Goal: Use online tool/utility: Utilize a website feature to perform a specific function

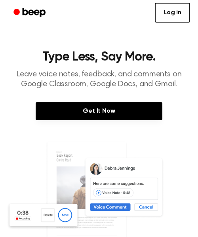
click at [186, 15] on link "Log in" at bounding box center [172, 13] width 35 height 20
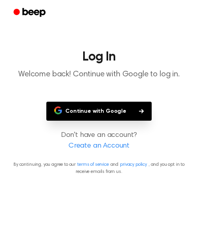
click at [115, 106] on button "Continue with Google" at bounding box center [98, 111] width 105 height 19
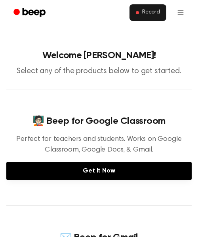
click at [146, 11] on span "Record" at bounding box center [151, 12] width 18 height 7
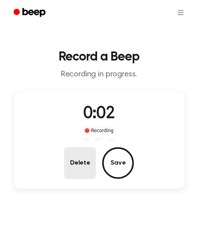
click at [77, 169] on button "Delete" at bounding box center [80, 163] width 32 height 32
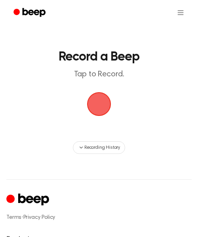
click at [99, 110] on span "button" at bounding box center [99, 104] width 24 height 24
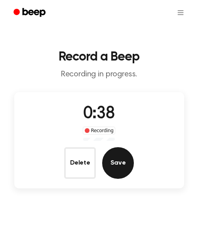
click at [117, 155] on button "Save" at bounding box center [118, 163] width 32 height 32
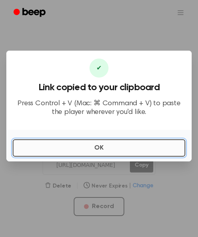
click at [117, 155] on button "OK" at bounding box center [99, 147] width 173 height 17
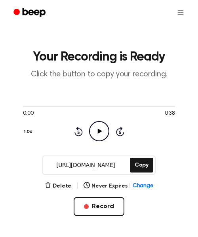
click at [103, 136] on icon "Play Audio" at bounding box center [99, 131] width 20 height 20
click at [59, 189] on button "Delete" at bounding box center [58, 186] width 27 height 8
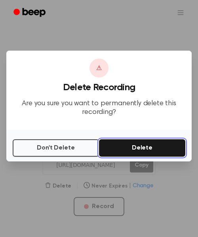
click at [134, 144] on button "Delete" at bounding box center [142, 147] width 86 height 17
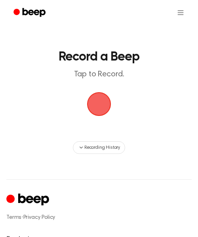
click at [87, 113] on span "button" at bounding box center [99, 104] width 36 height 36
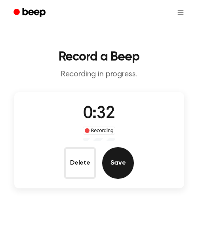
click at [114, 158] on button "Save" at bounding box center [118, 163] width 32 height 32
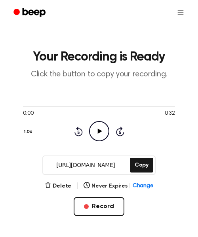
click at [94, 131] on icon "Play Audio" at bounding box center [99, 131] width 20 height 20
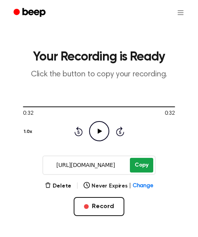
click at [140, 171] on button "Copy" at bounding box center [141, 165] width 23 height 15
